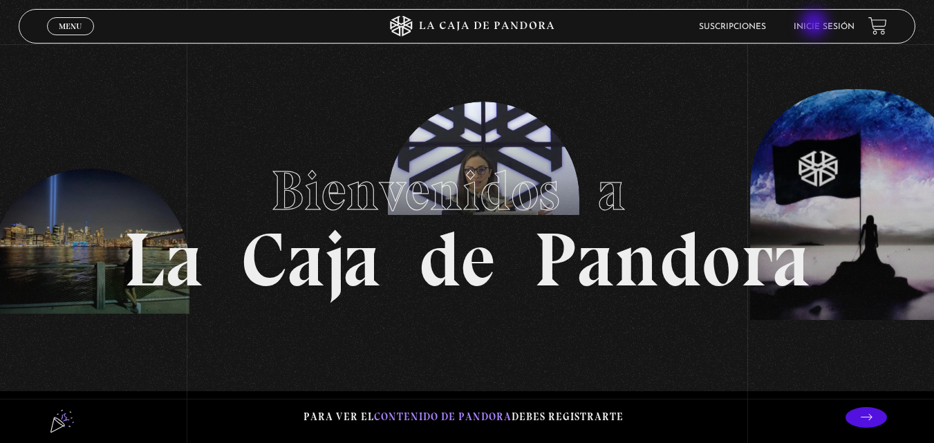
click at [815, 25] on link "Inicie sesión" at bounding box center [823, 27] width 61 height 8
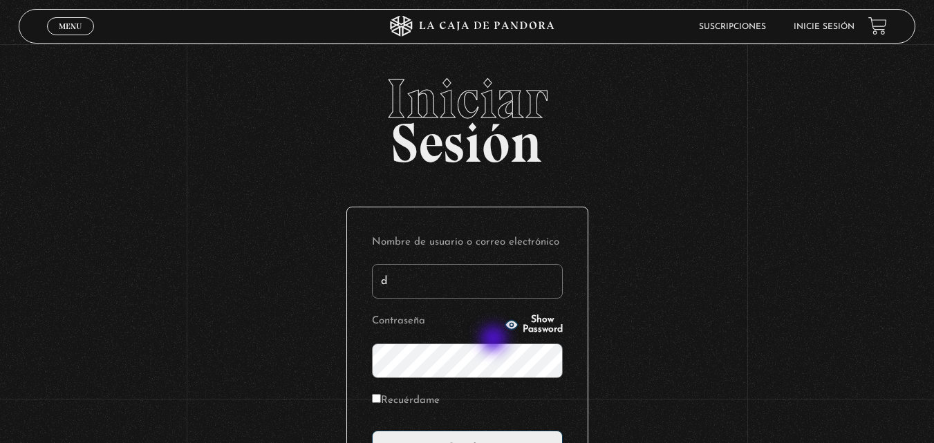
type input "[EMAIL_ADDRESS][DOMAIN_NAME]"
click at [509, 325] on circle "button" at bounding box center [510, 324] width 3 height 3
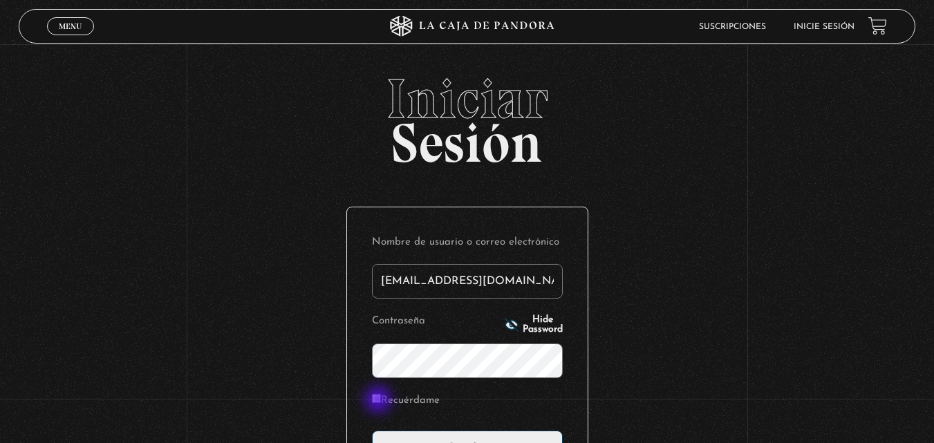
click at [379, 401] on input "Recuérdame" at bounding box center [376, 398] width 9 height 9
checkbox input "true"
click at [407, 431] on input "Acceder" at bounding box center [467, 448] width 191 height 35
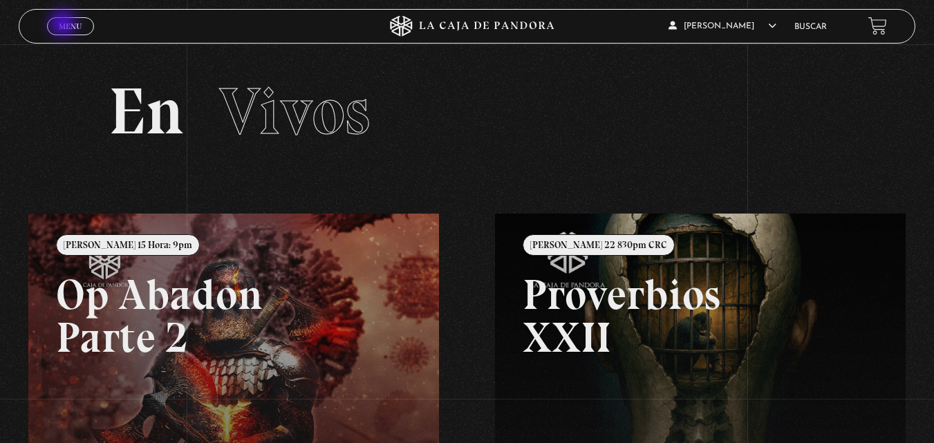
click at [64, 25] on span "Menu" at bounding box center [70, 26] width 23 height 8
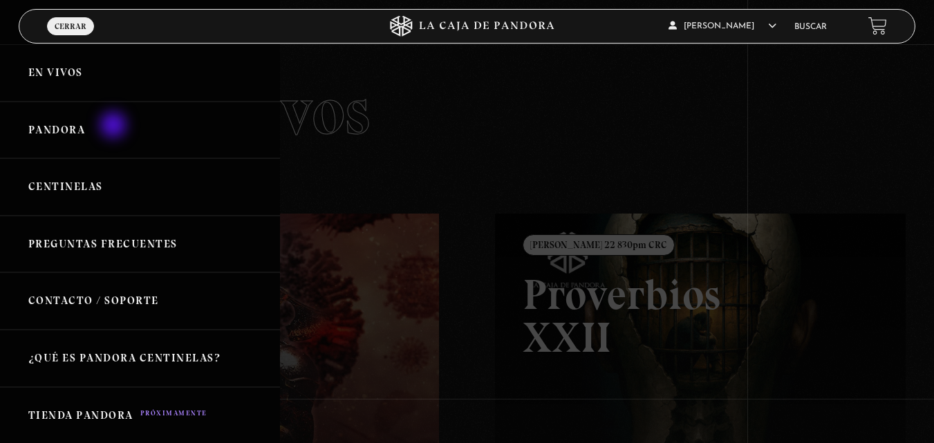
click at [115, 126] on link "Pandora" at bounding box center [140, 130] width 280 height 57
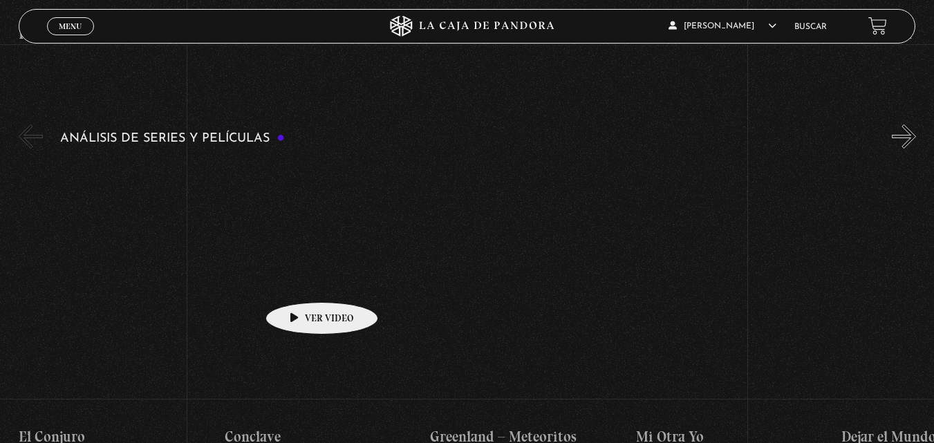
scroll to position [2543, 0]
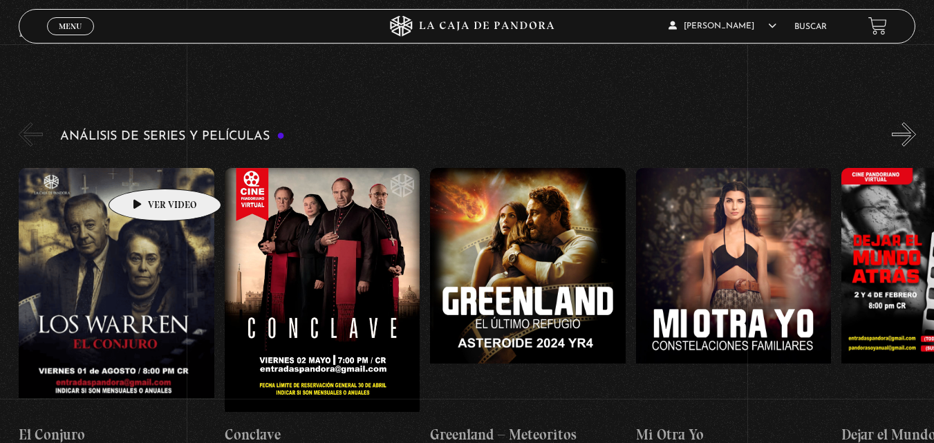
click at [143, 168] on figure at bounding box center [117, 292] width 196 height 249
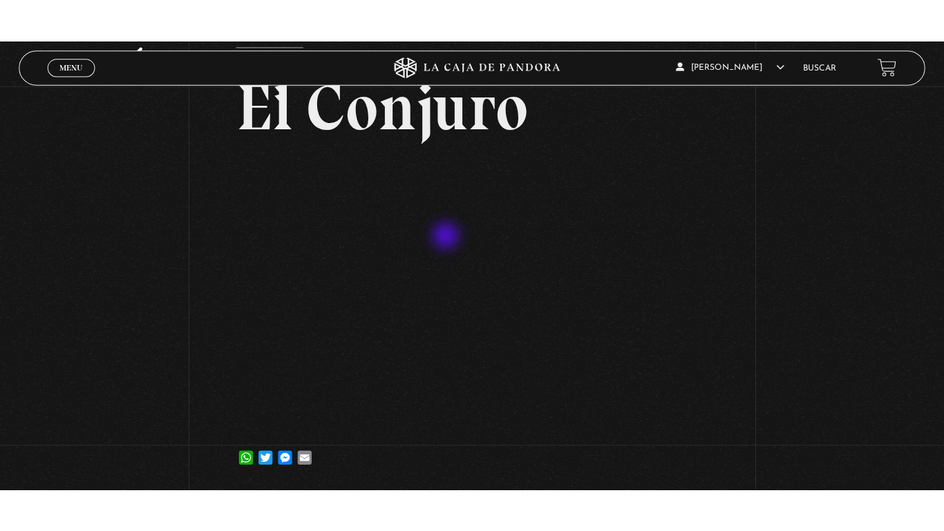
scroll to position [111, 0]
